Goal: Task Accomplishment & Management: Use online tool/utility

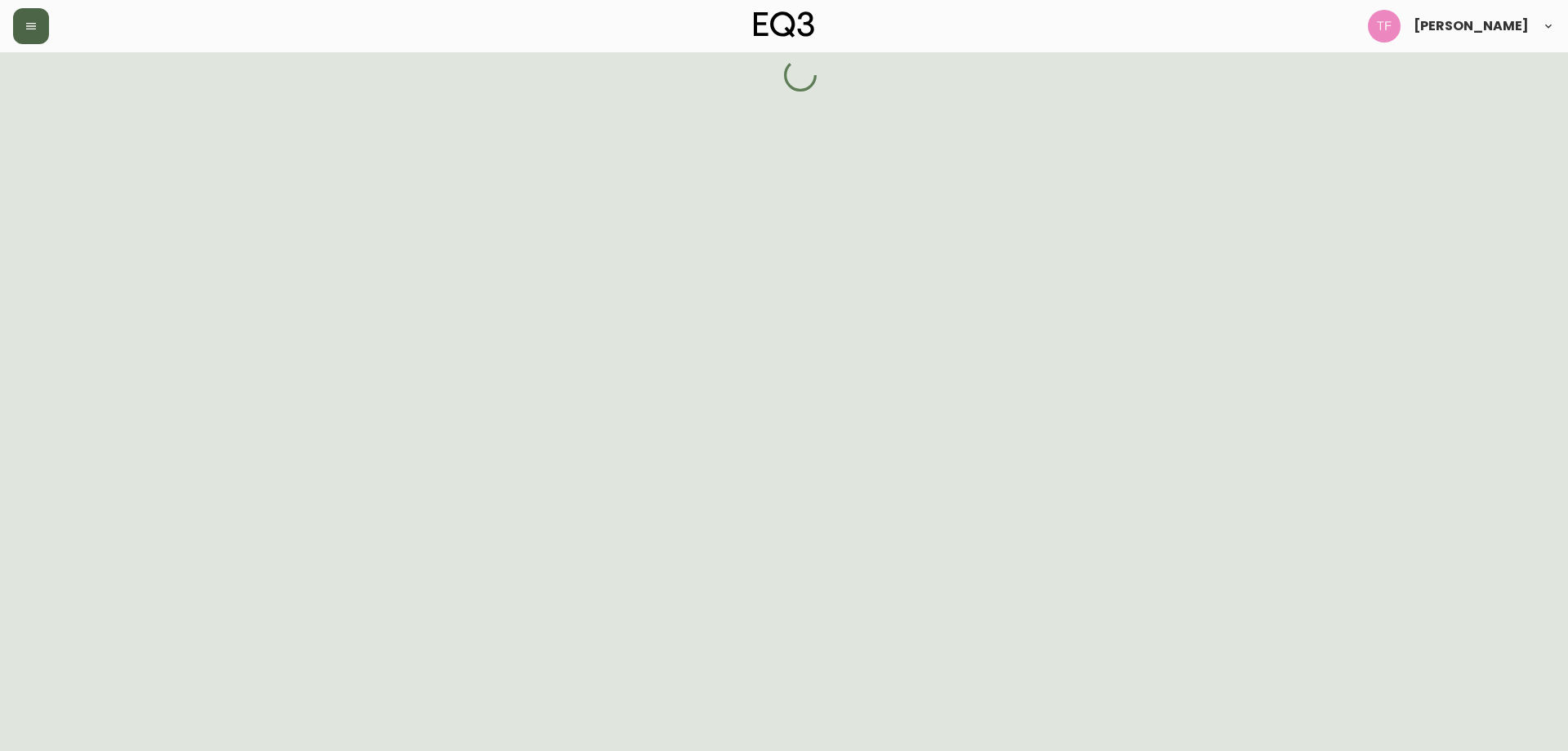
click at [30, 19] on icon "button" at bounding box center [31, 26] width 13 height 13
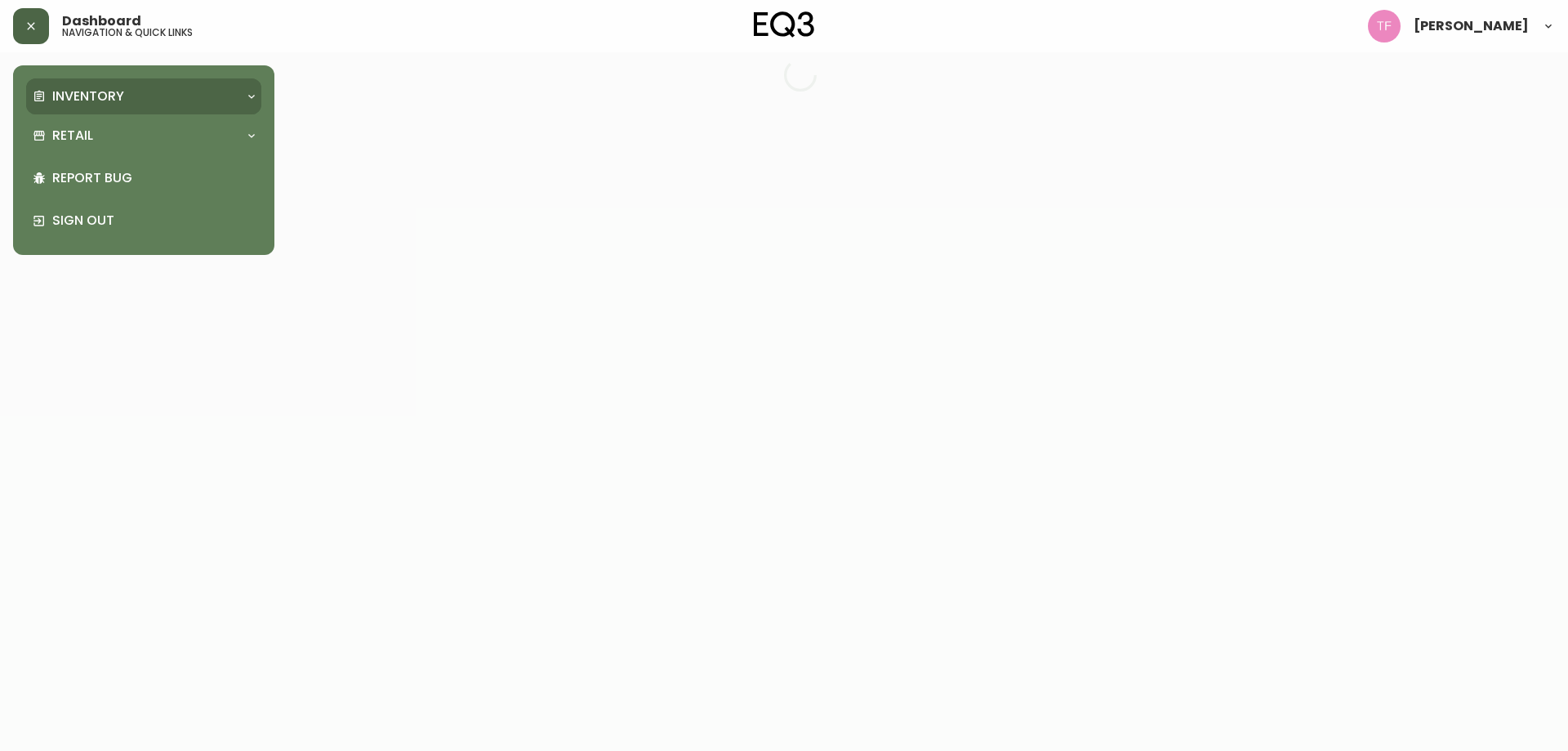
click at [67, 103] on p "Inventory" at bounding box center [88, 96] width 72 height 18
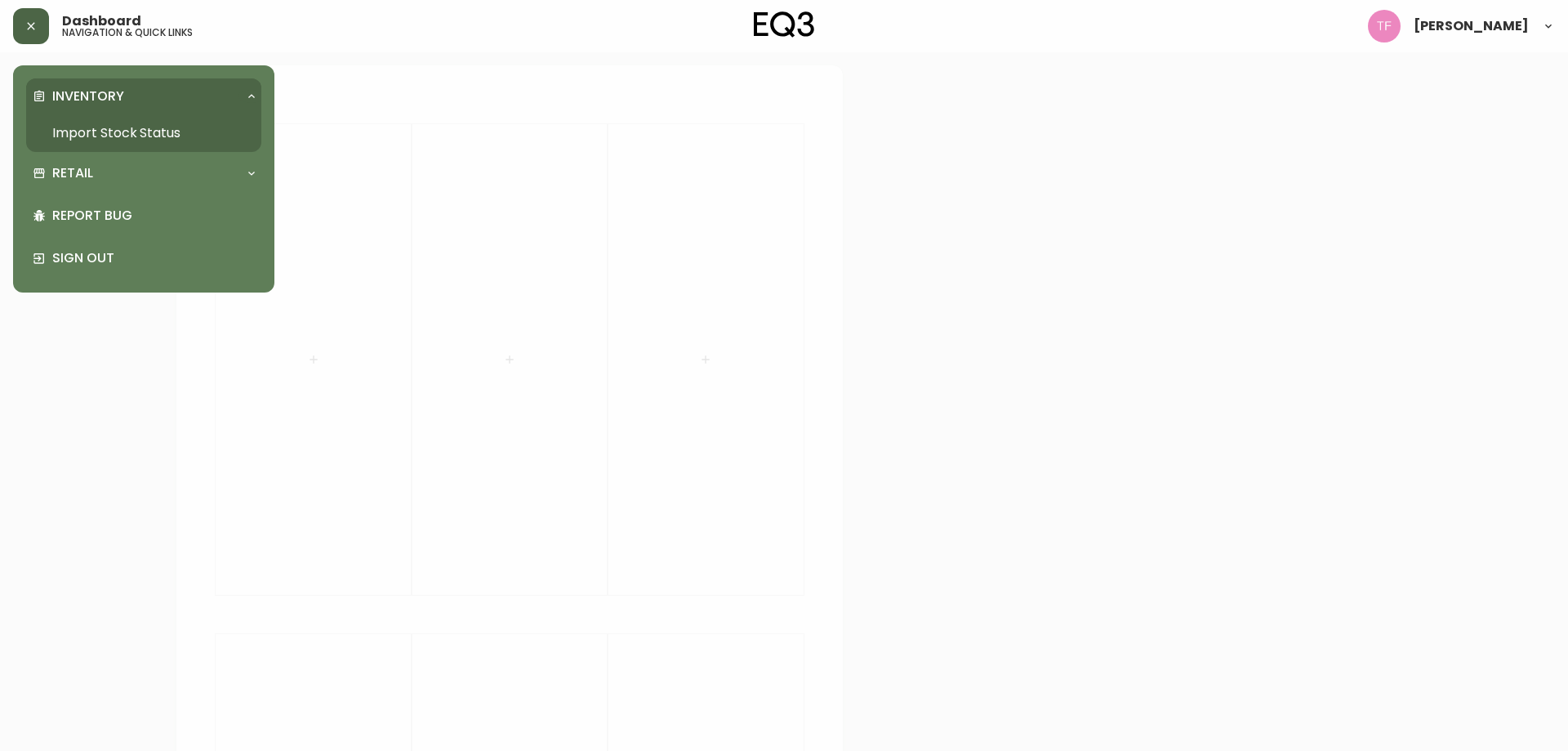
click at [154, 124] on link "Import Stock Status" at bounding box center [143, 133] width 235 height 38
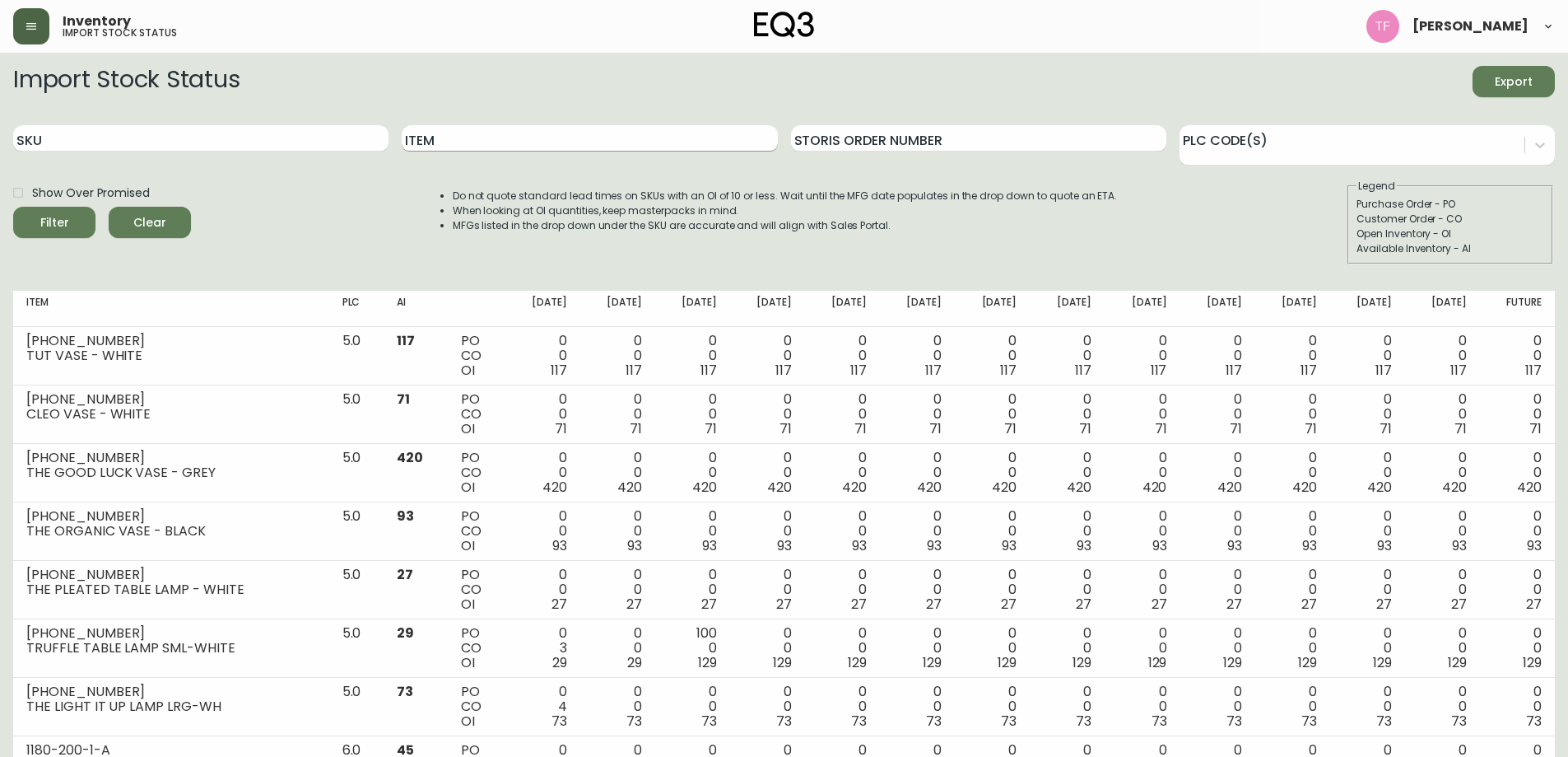
click at [675, 140] on input "Item" at bounding box center [589, 138] width 376 height 26
type input "[PERSON_NAME]"
click at [14, 206] on button "Filter" at bounding box center [54, 222] width 82 height 31
